Goal: Information Seeking & Learning: Learn about a topic

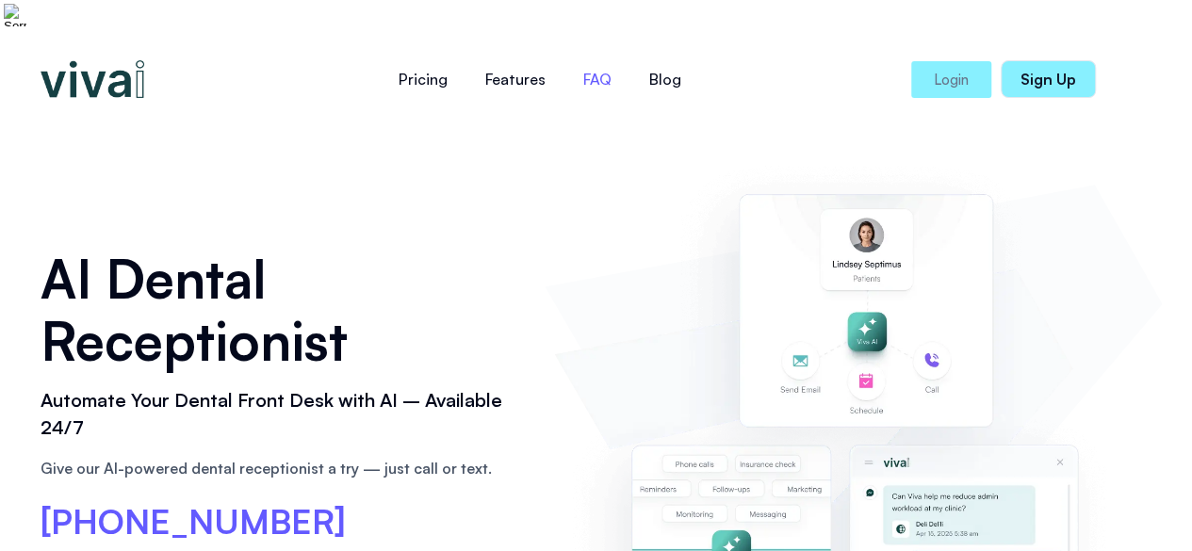
click at [593, 68] on link "FAQ" at bounding box center [598, 79] width 66 height 45
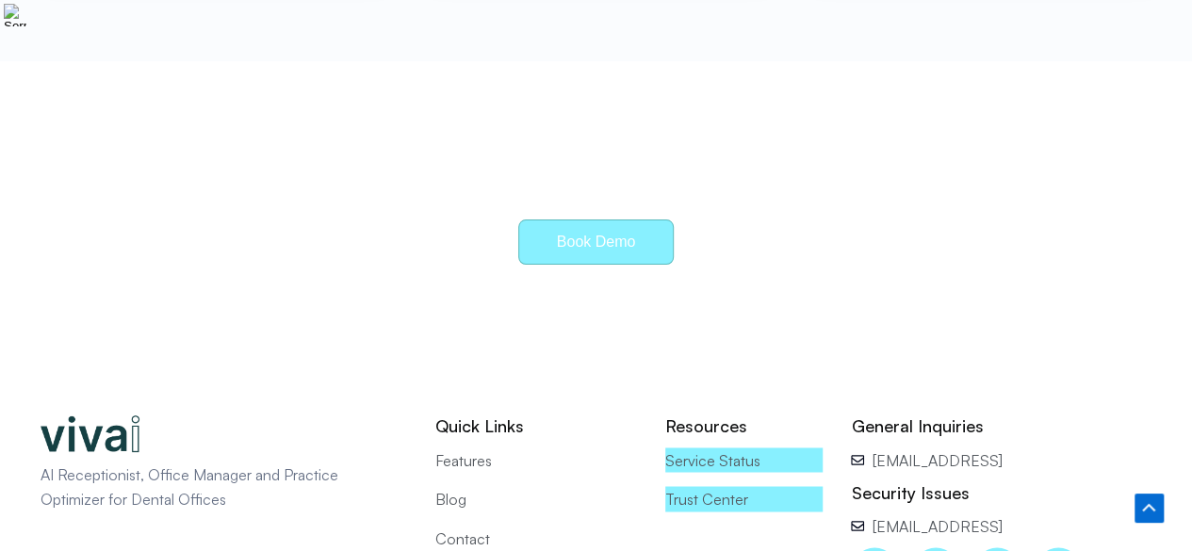
scroll to position [8609, 0]
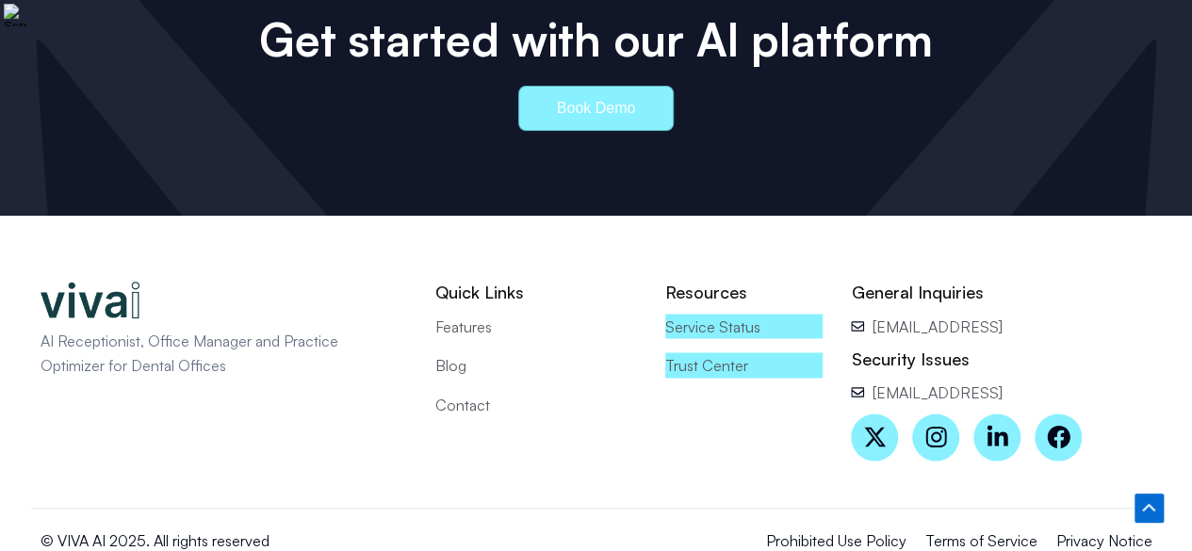
click at [967, 528] on span "Terms of Service" at bounding box center [982, 540] width 112 height 25
click at [1078, 528] on span "Privacy Notice" at bounding box center [1105, 540] width 96 height 25
click at [1052, 426] on icon at bounding box center [1058, 437] width 23 height 23
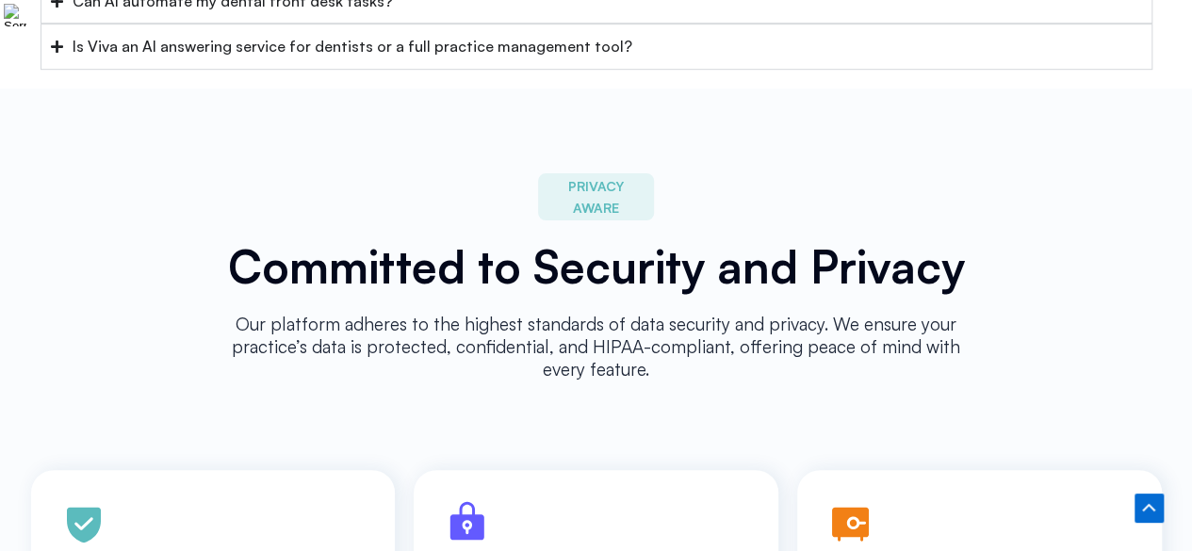
scroll to position [8093, 0]
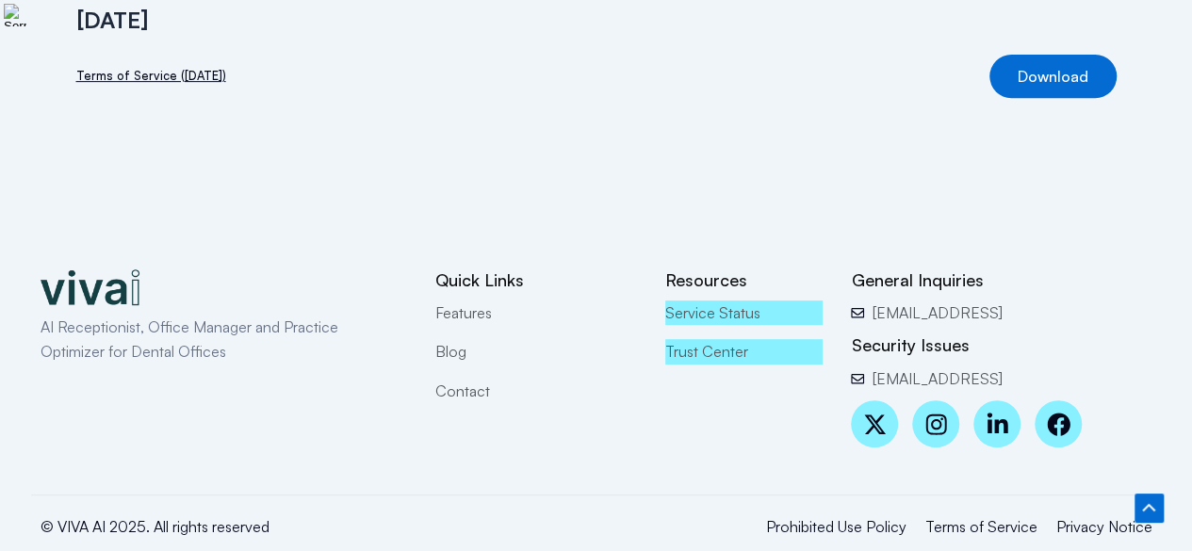
scroll to position [383, 0]
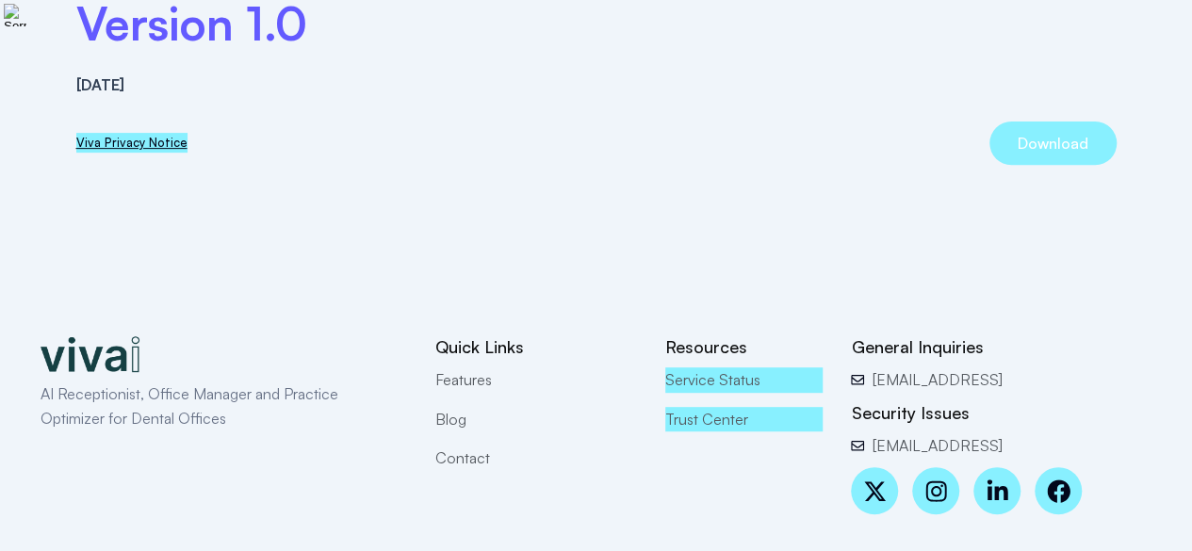
scroll to position [383, 0]
